Goal: Information Seeking & Learning: Learn about a topic

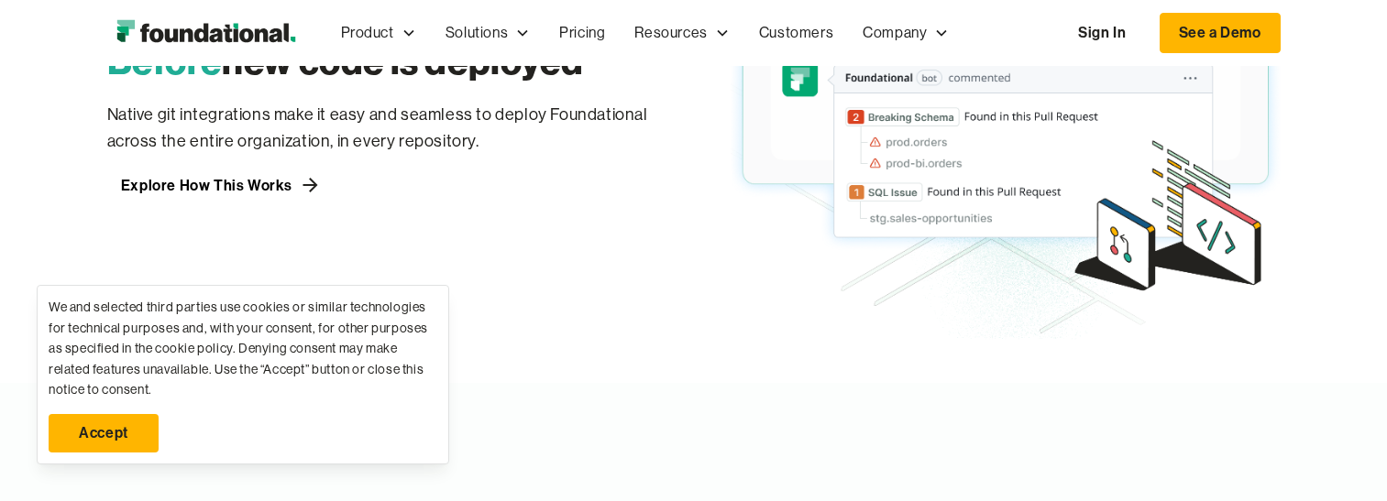
scroll to position [1671, 0]
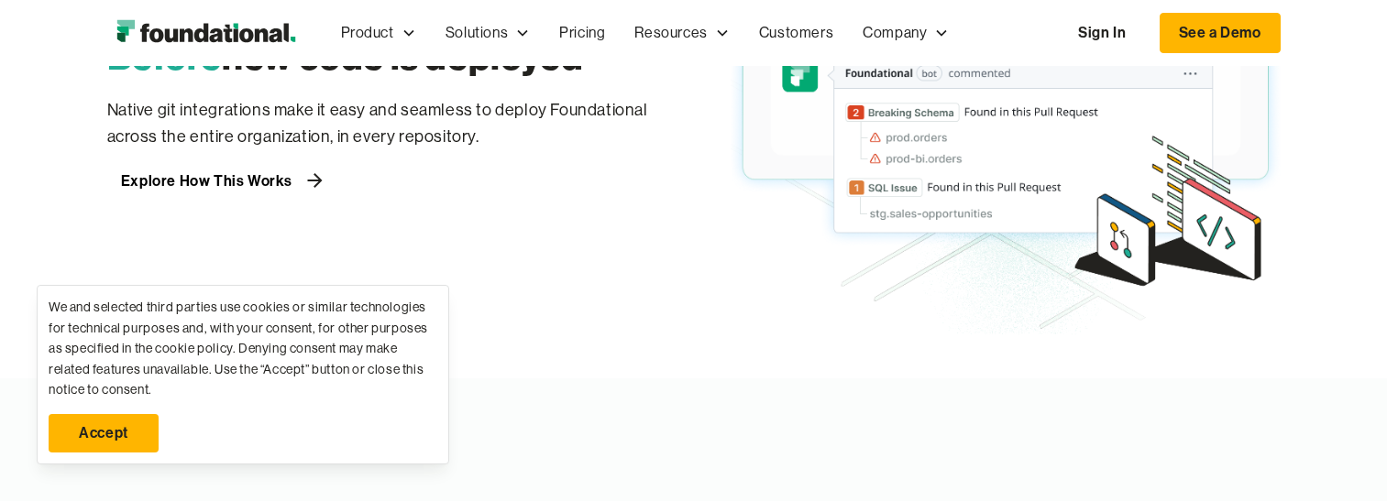
click at [254, 180] on div "Explore How This Works" at bounding box center [206, 180] width 171 height 15
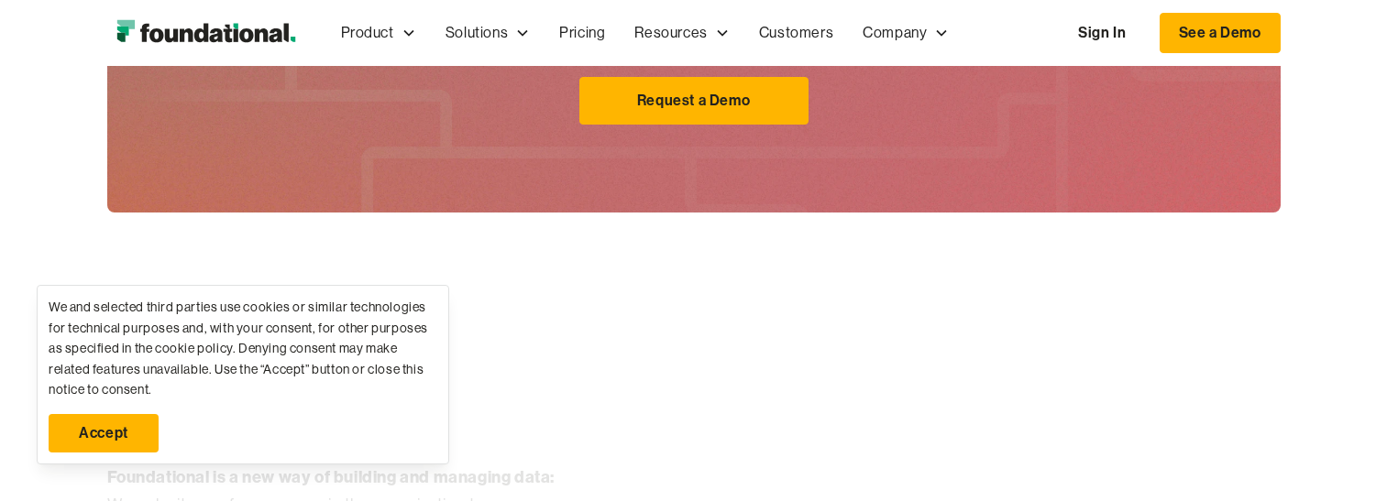
scroll to position [1960, 0]
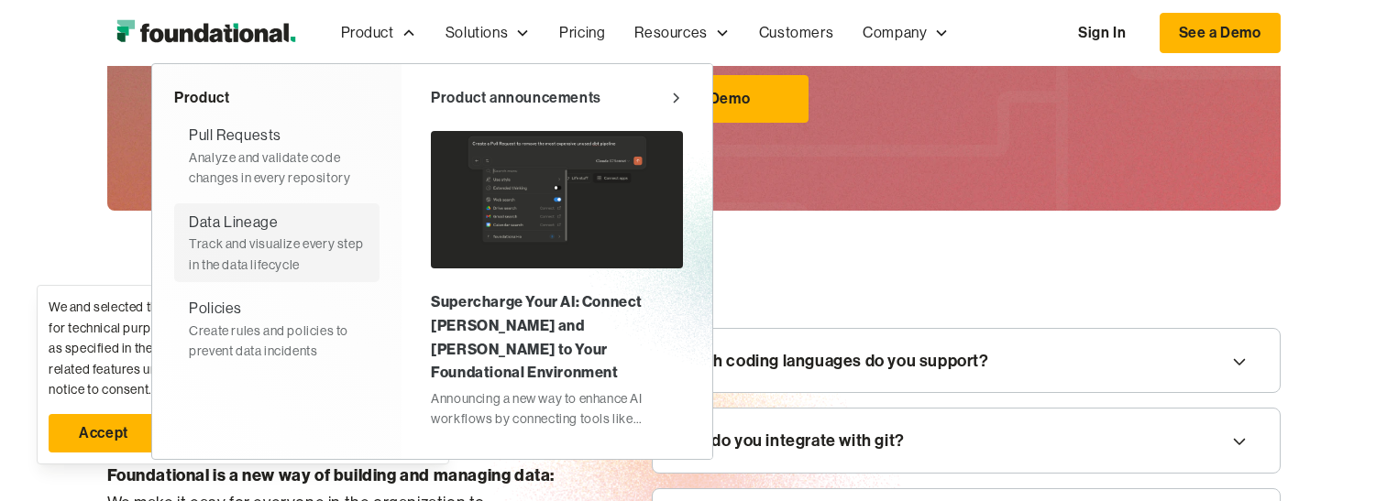
click at [299, 263] on div "Track and visualize every step in the data lifecycle" at bounding box center [277, 254] width 176 height 41
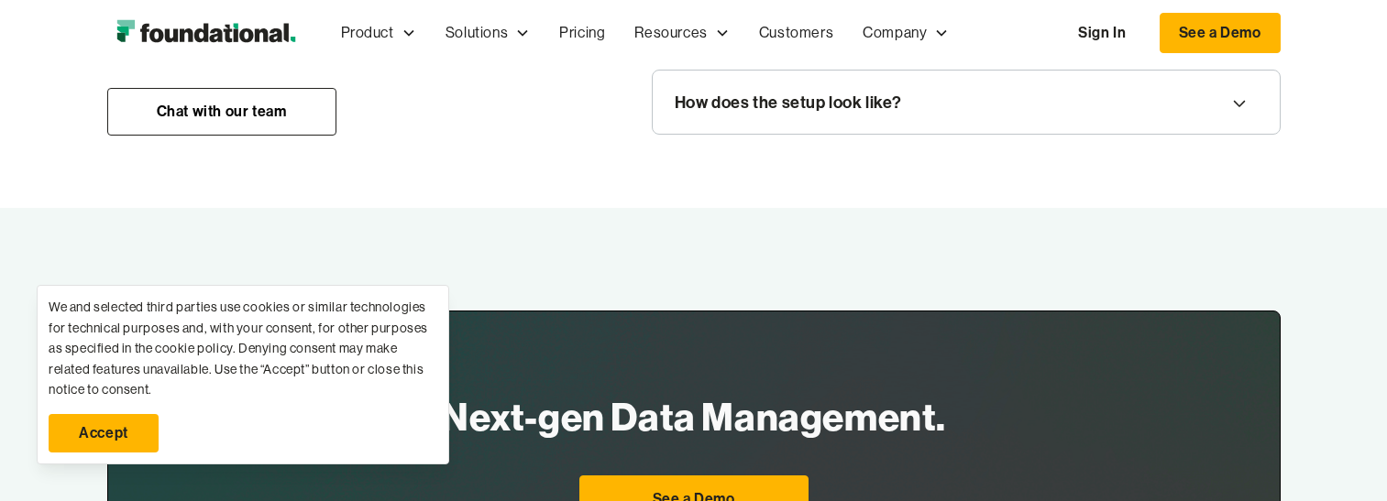
scroll to position [2559, 0]
